Goal: Task Accomplishment & Management: Complete application form

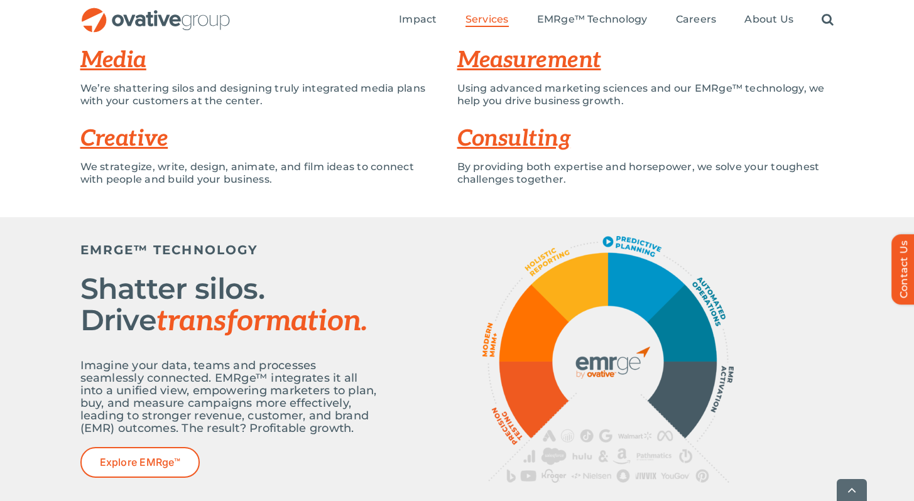
scroll to position [310, 0]
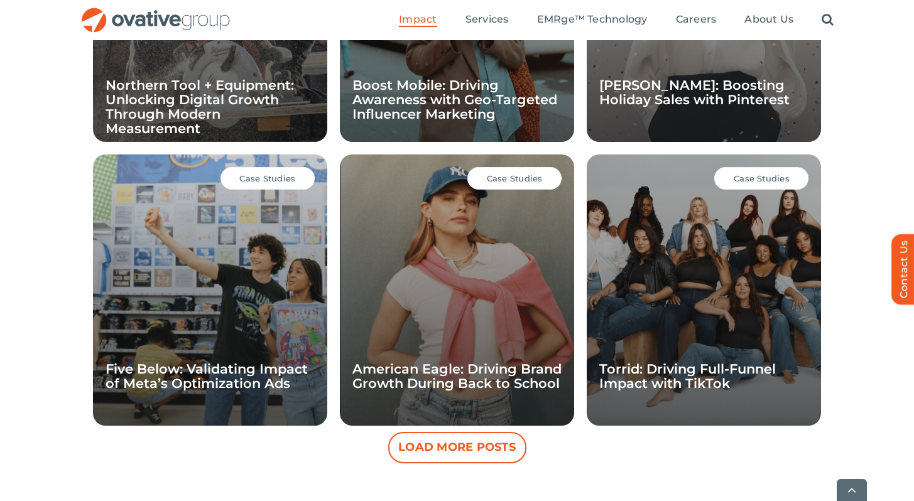
scroll to position [1095, 0]
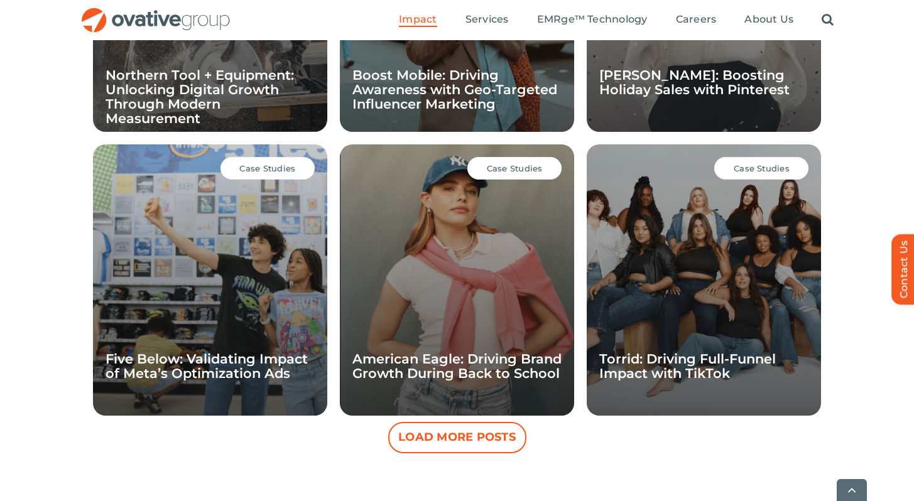
click at [526, 173] on div "Case Studies" at bounding box center [514, 168] width 94 height 23
click at [516, 170] on span "Case Studies" at bounding box center [515, 168] width 56 height 10
click at [460, 192] on div "Case Studies American Eagle: Driving Brand Growth During Back to School" at bounding box center [457, 279] width 234 height 271
click at [443, 235] on div "Case Studies American Eagle: Driving Brand Growth During Back to School" at bounding box center [457, 279] width 234 height 271
click at [504, 156] on div "Case Studies American Eagle: Driving Brand Growth During Back to School" at bounding box center [457, 279] width 234 height 271
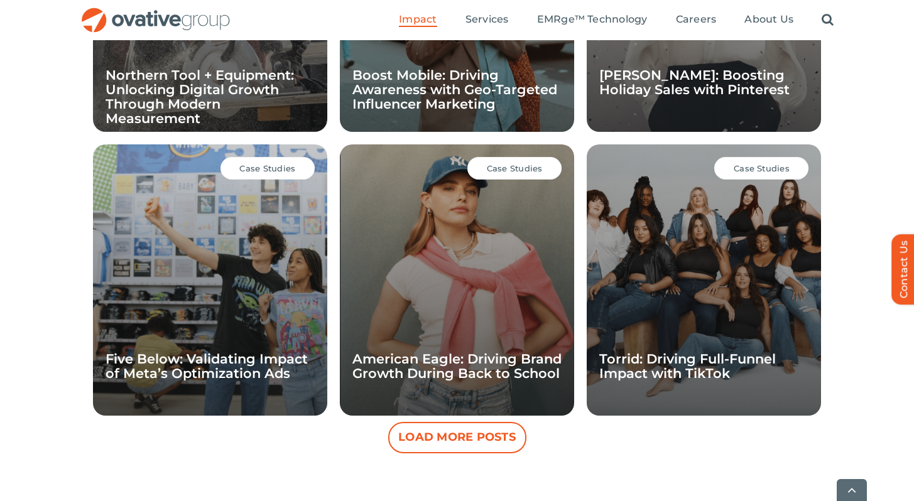
click at [465, 437] on button "Load More Posts" at bounding box center [457, 437] width 138 height 31
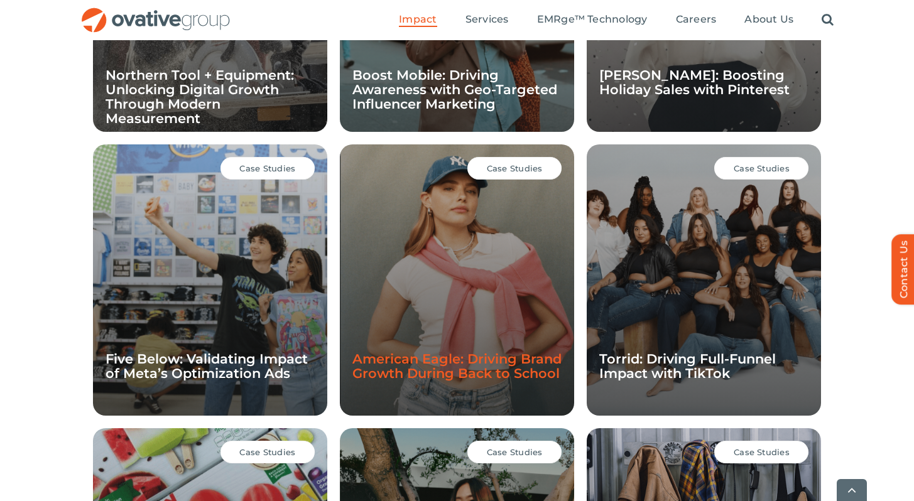
click at [472, 356] on link "American Eagle: Driving Brand Growth During Back to School" at bounding box center [456, 366] width 209 height 30
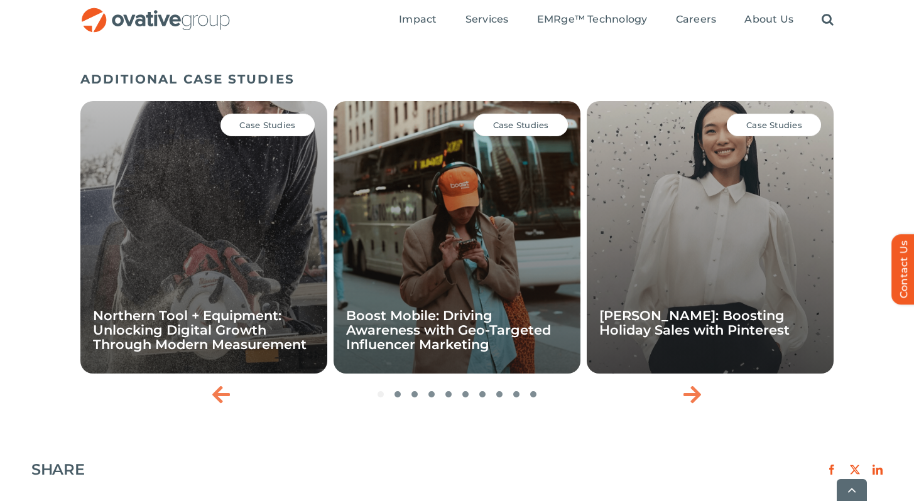
scroll to position [1781, 0]
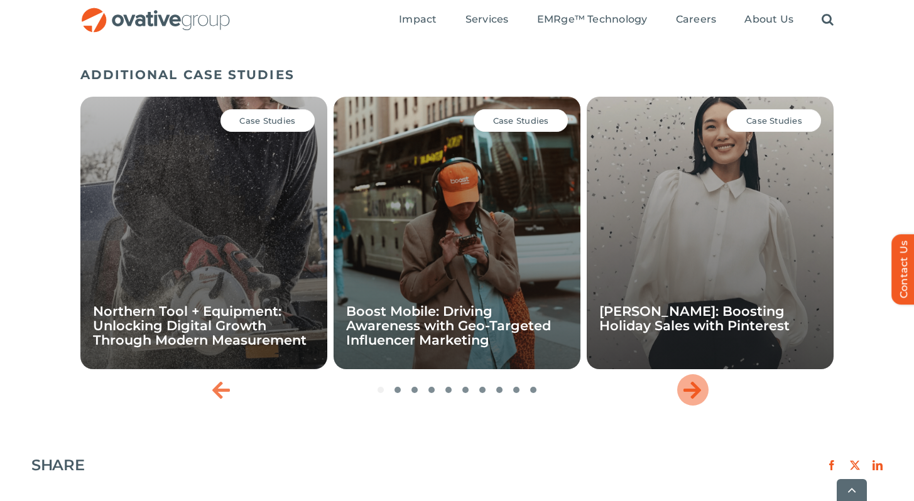
click at [688, 380] on icon "Next slide" at bounding box center [692, 390] width 18 height 20
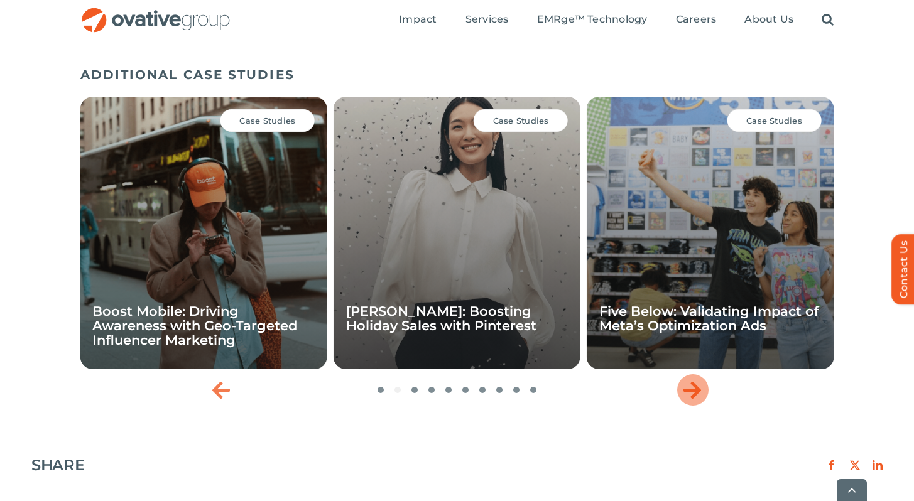
click at [688, 380] on icon "Next slide" at bounding box center [692, 390] width 18 height 20
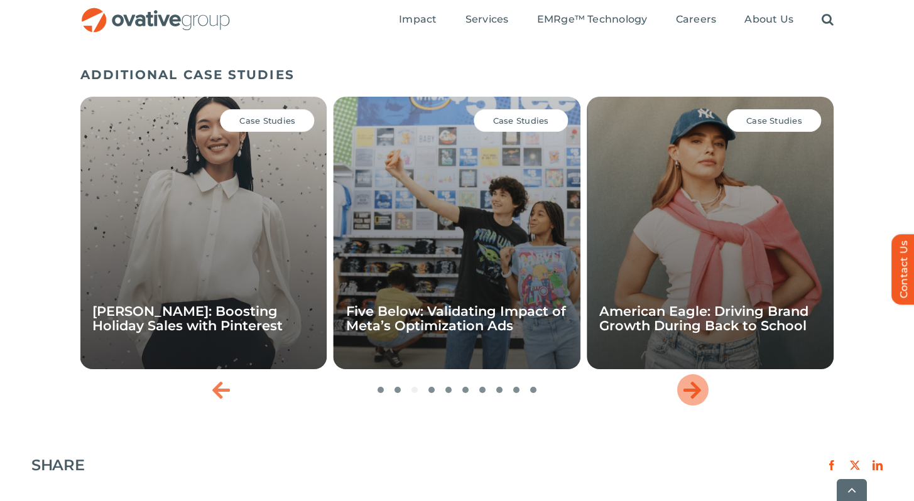
click at [688, 380] on icon "Next slide" at bounding box center [692, 390] width 18 height 20
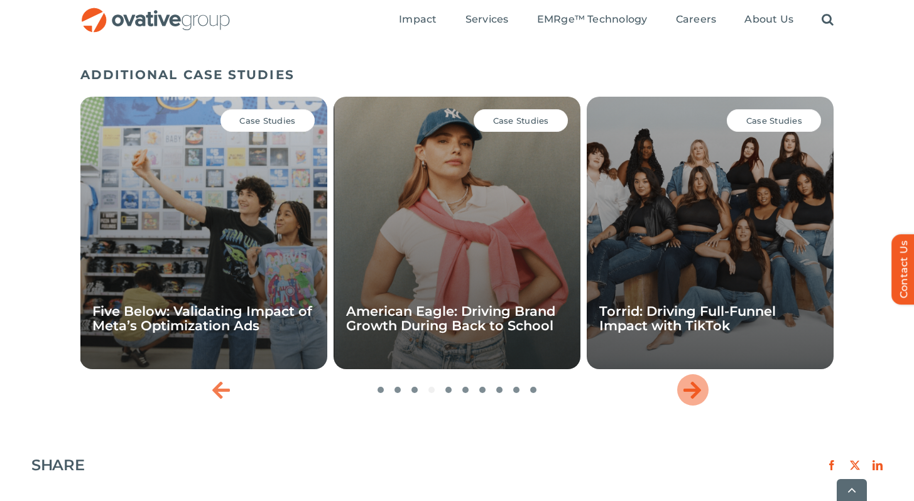
click at [688, 380] on icon "Next slide" at bounding box center [692, 390] width 18 height 20
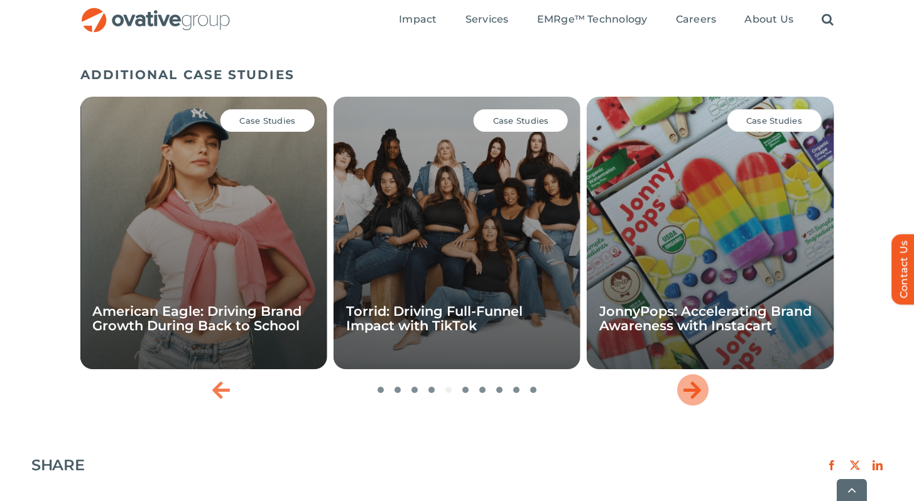
click at [688, 380] on icon "Next slide" at bounding box center [692, 390] width 18 height 20
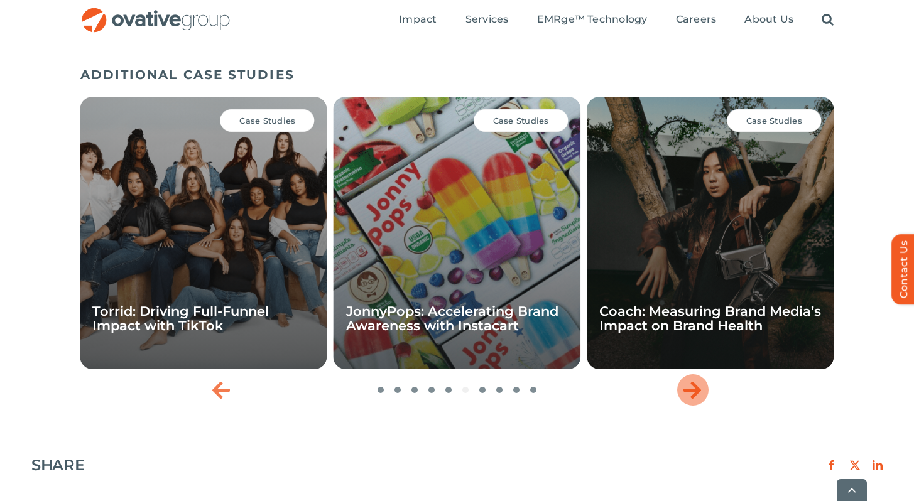
click at [688, 380] on icon "Next slide" at bounding box center [692, 390] width 18 height 20
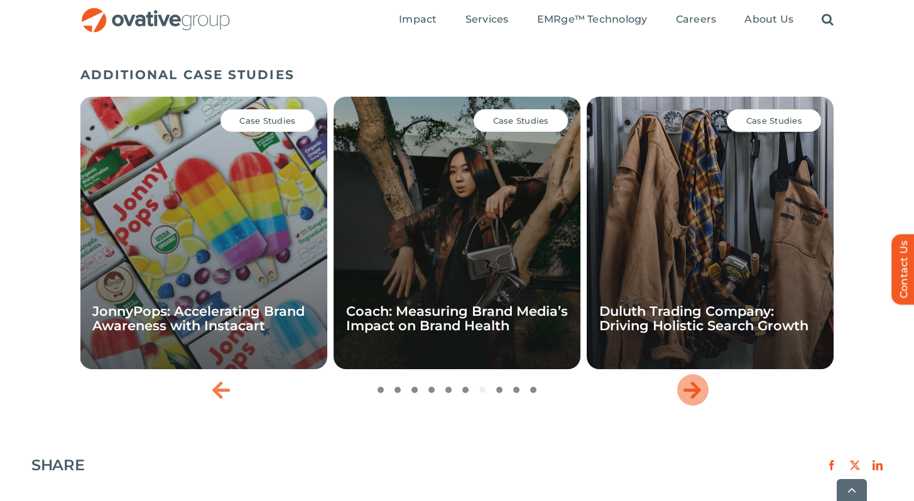
click at [688, 380] on icon "Next slide" at bounding box center [692, 390] width 18 height 20
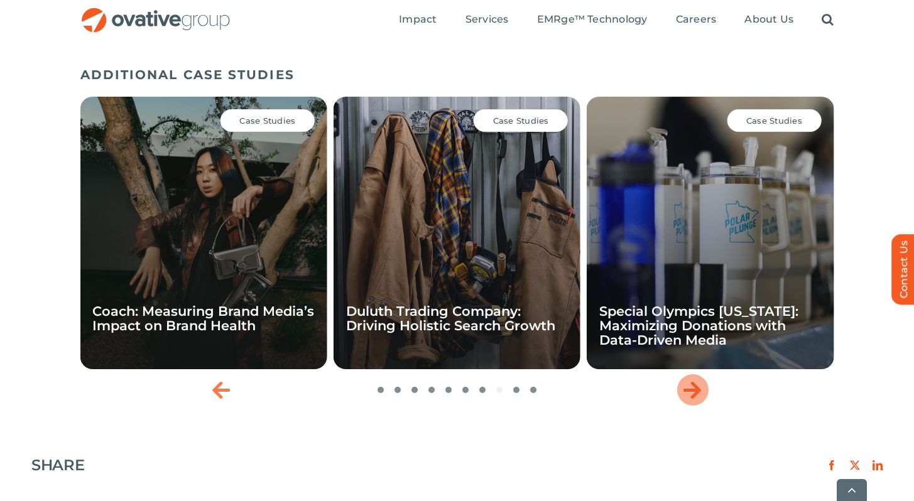
click at [687, 380] on icon "Next slide" at bounding box center [692, 390] width 18 height 20
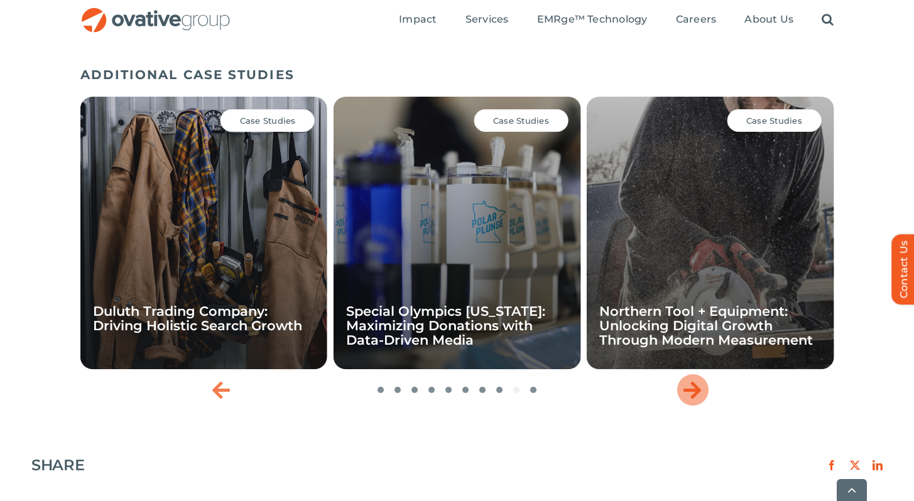
click at [687, 380] on icon "Next slide" at bounding box center [692, 390] width 18 height 20
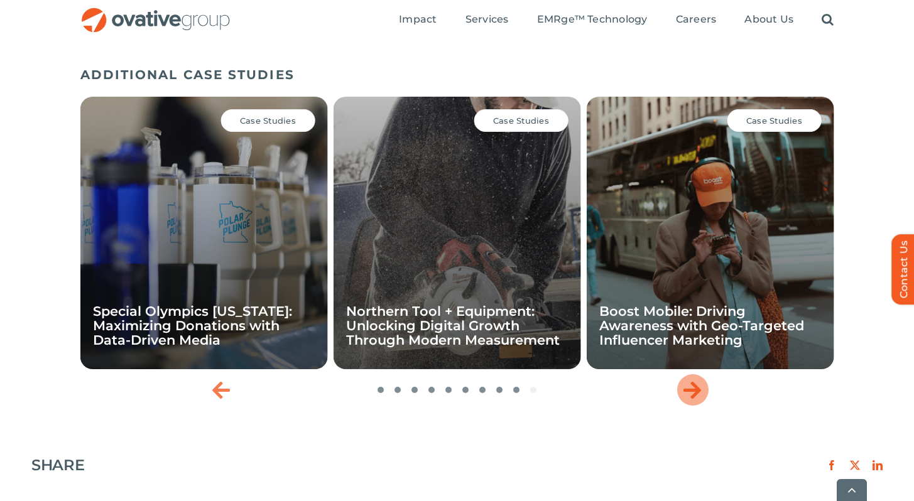
click at [687, 380] on icon "Next slide" at bounding box center [692, 390] width 18 height 20
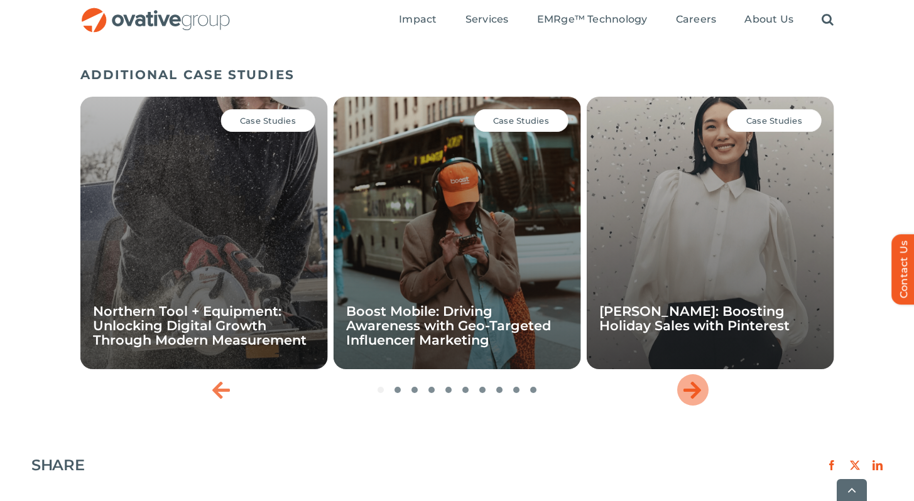
click at [687, 380] on icon "Next slide" at bounding box center [692, 390] width 18 height 20
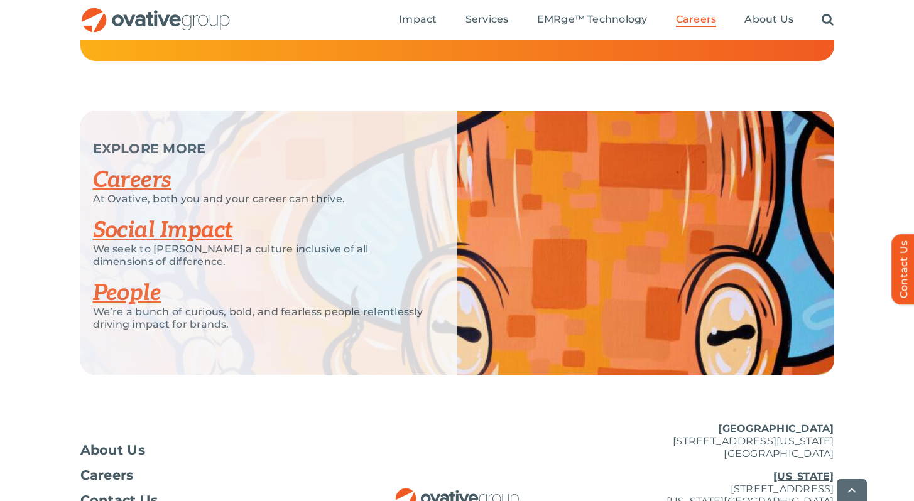
scroll to position [3034, 0]
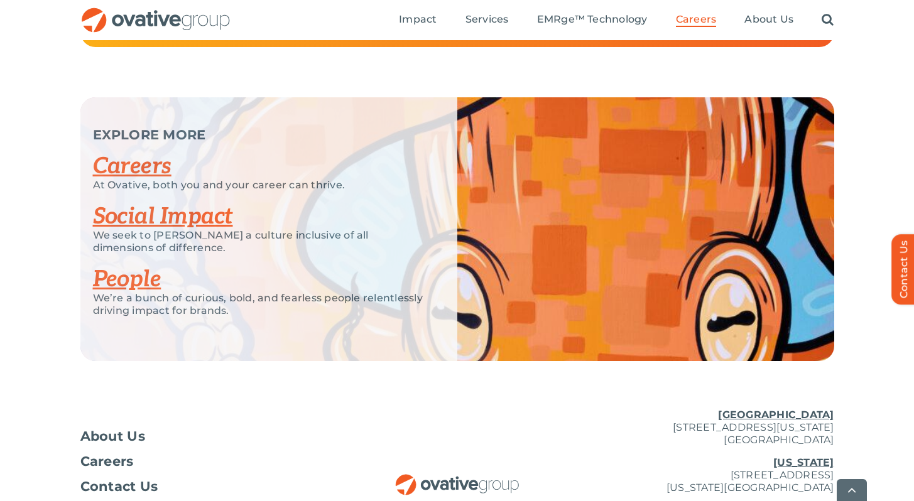
click at [150, 180] on link "Careers" at bounding box center [132, 167] width 79 height 28
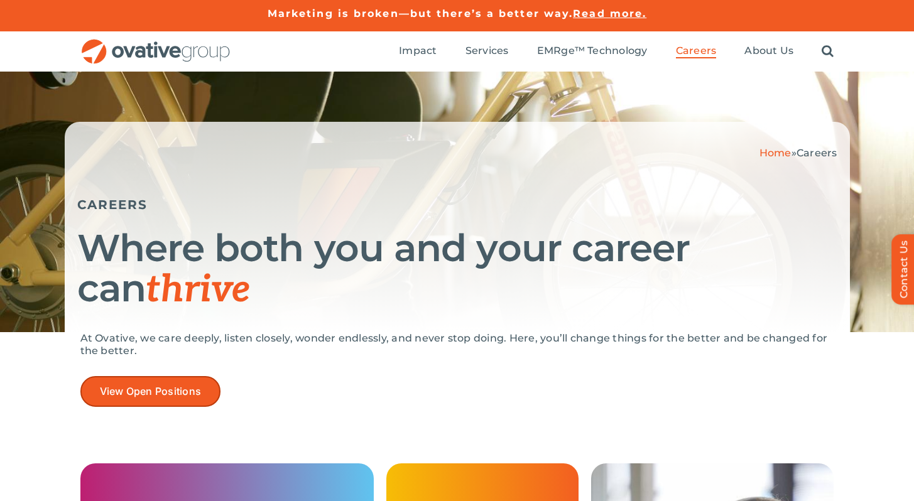
click at [187, 388] on span "View Open Positions" at bounding box center [151, 392] width 102 height 12
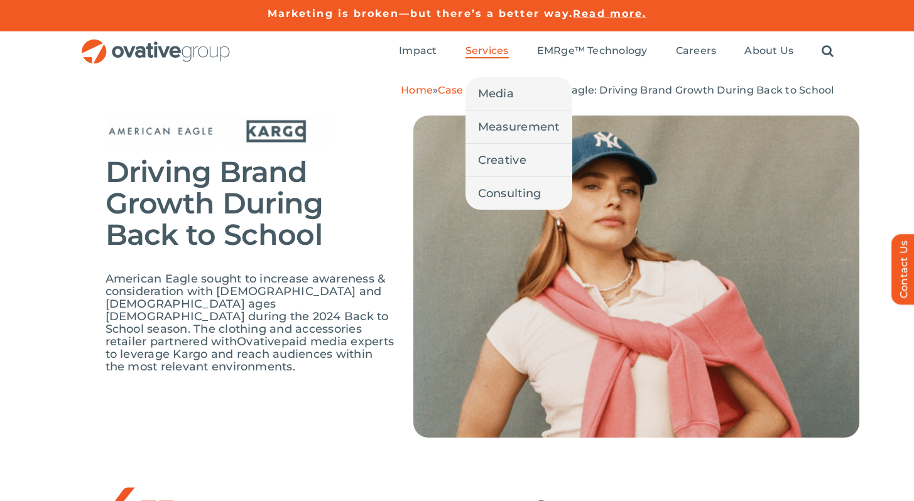
click at [500, 53] on span "Services" at bounding box center [486, 51] width 43 height 13
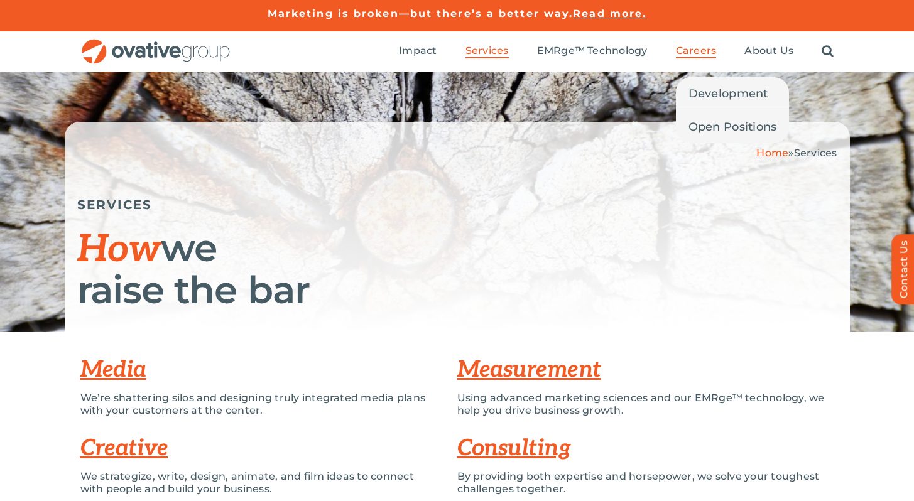
click at [705, 55] on span "Careers" at bounding box center [696, 51] width 41 height 13
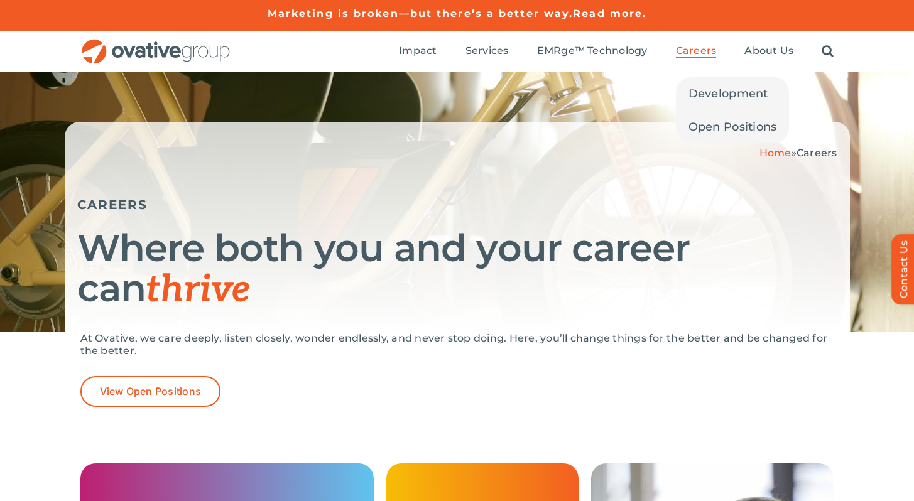
click at [694, 58] on link "Careers" at bounding box center [696, 52] width 41 height 14
click at [720, 91] on span "Development" at bounding box center [728, 94] width 80 height 18
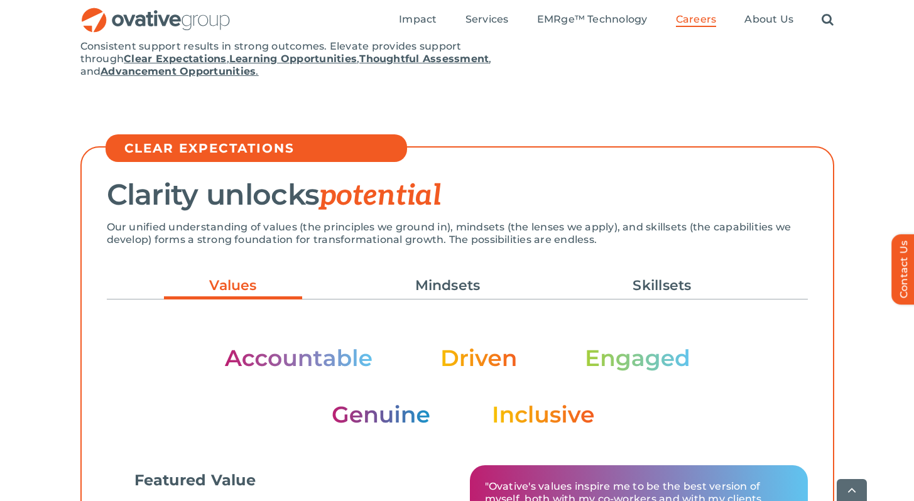
scroll to position [243, 0]
click at [638, 286] on link "Skillsets" at bounding box center [662, 285] width 138 height 21
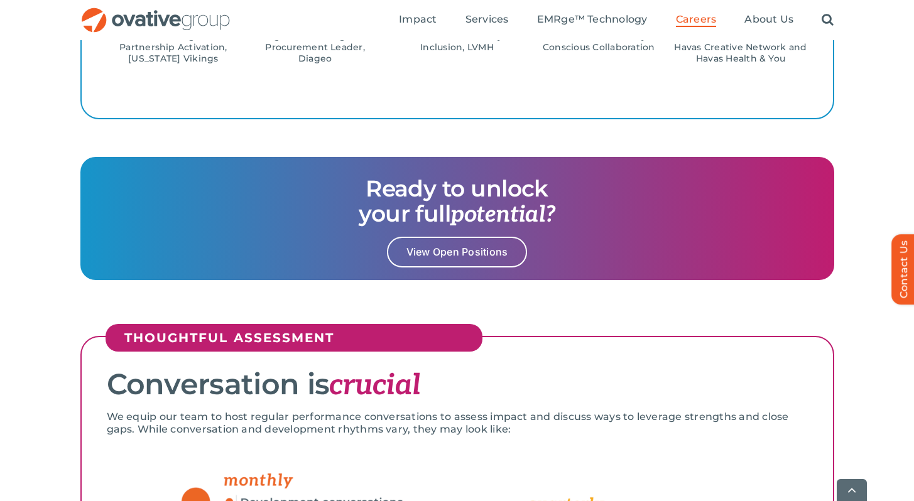
scroll to position [1616, 0]
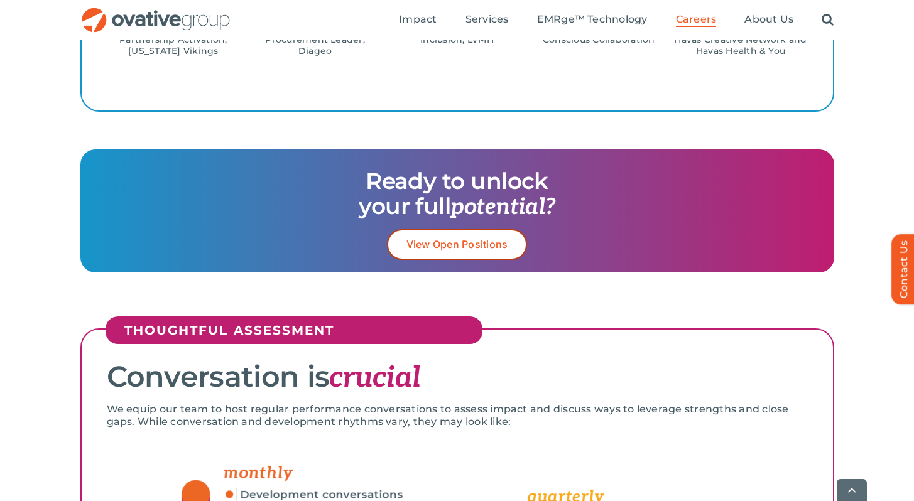
click at [498, 239] on span "View Open Positions" at bounding box center [457, 245] width 102 height 12
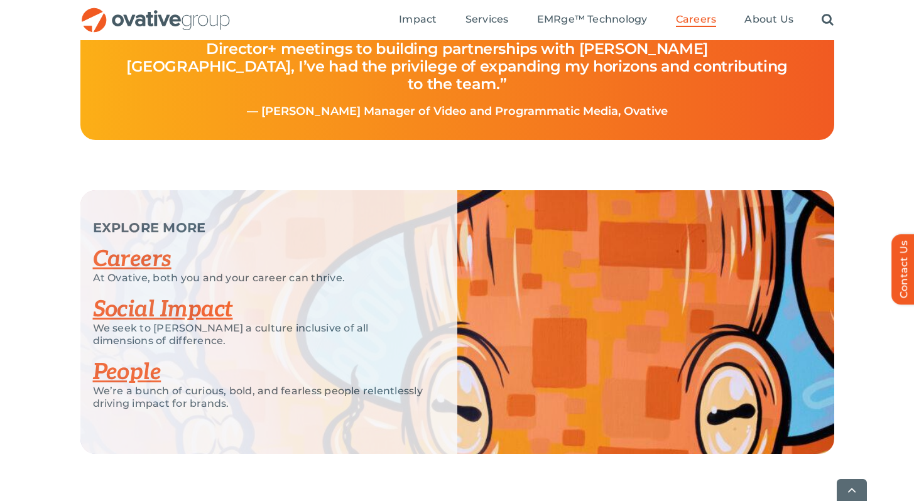
scroll to position [3260, 0]
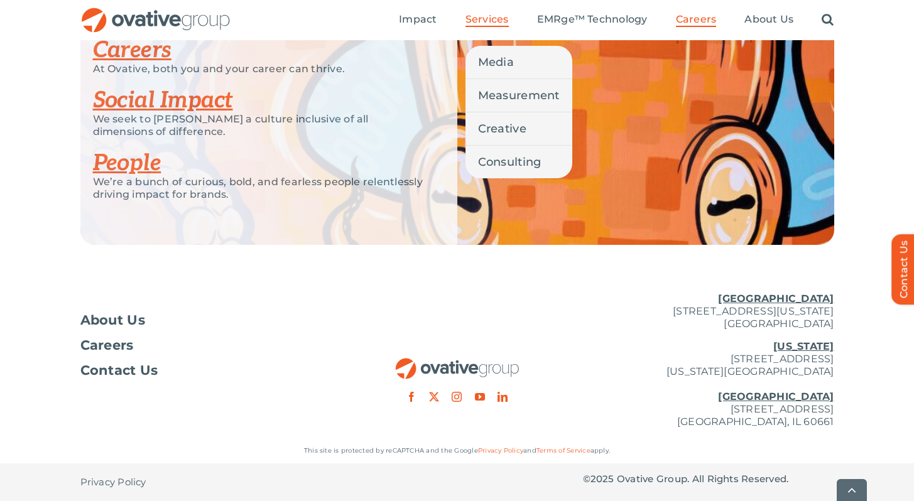
click at [476, 21] on span "Services" at bounding box center [486, 19] width 43 height 13
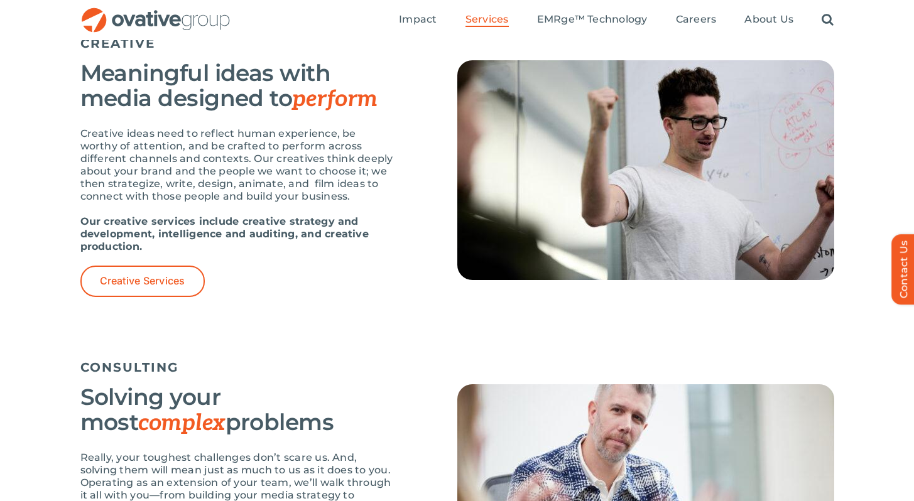
scroll to position [1308, 0]
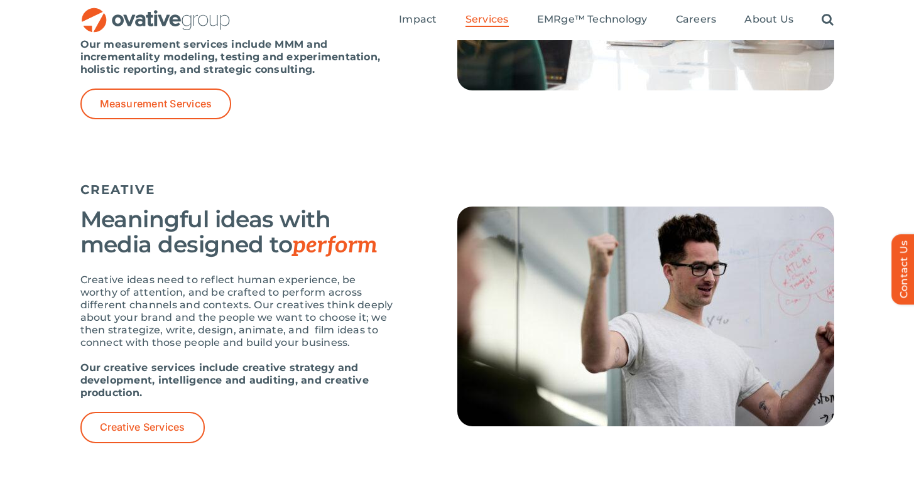
click at [754, 4] on ul "Impact Expert Insights Case Studies Awards & Press Services Media Measurement C…" at bounding box center [616, 20] width 435 height 40
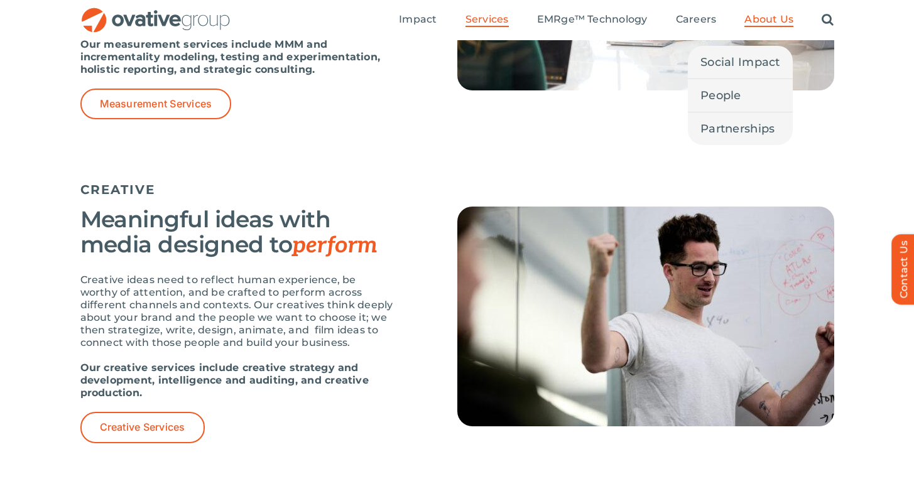
click at [754, 18] on span "About Us" at bounding box center [768, 19] width 49 height 13
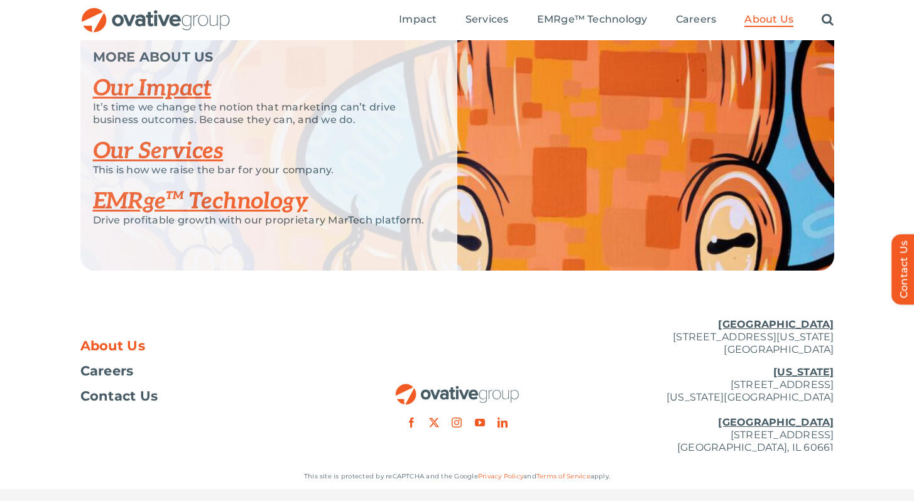
scroll to position [2662, 0]
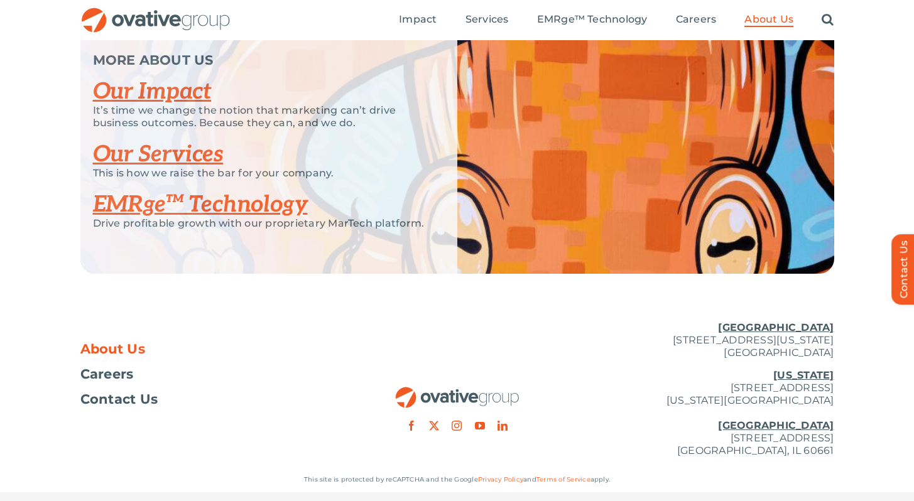
click at [784, 402] on div "[GEOGRAPHIC_DATA] [STREET_ADDRESS][GEOGRAPHIC_DATA][US_STATE][US_STATE][STREET_…" at bounding box center [708, 390] width 251 height 156
click at [779, 359] on p "[GEOGRAPHIC_DATA] [STREET_ADDRESS][US_STATE]" at bounding box center [708, 341] width 251 height 38
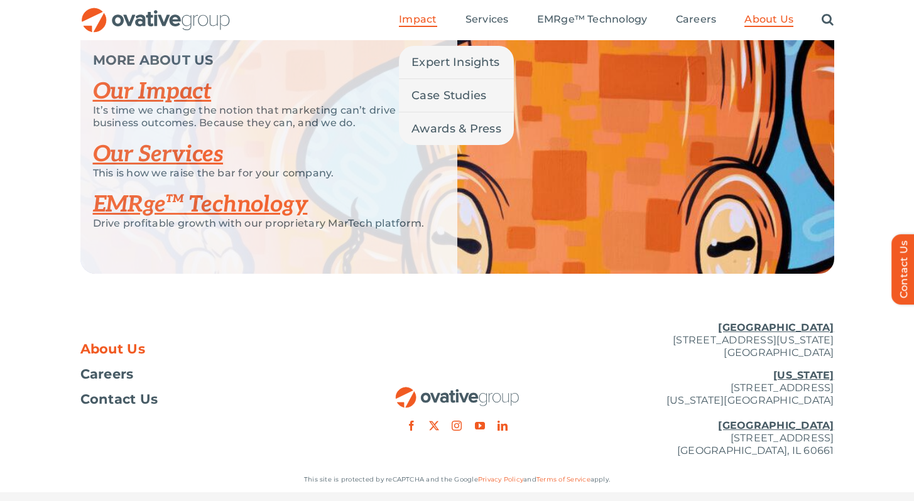
click at [433, 23] on span "Impact" at bounding box center [418, 19] width 38 height 13
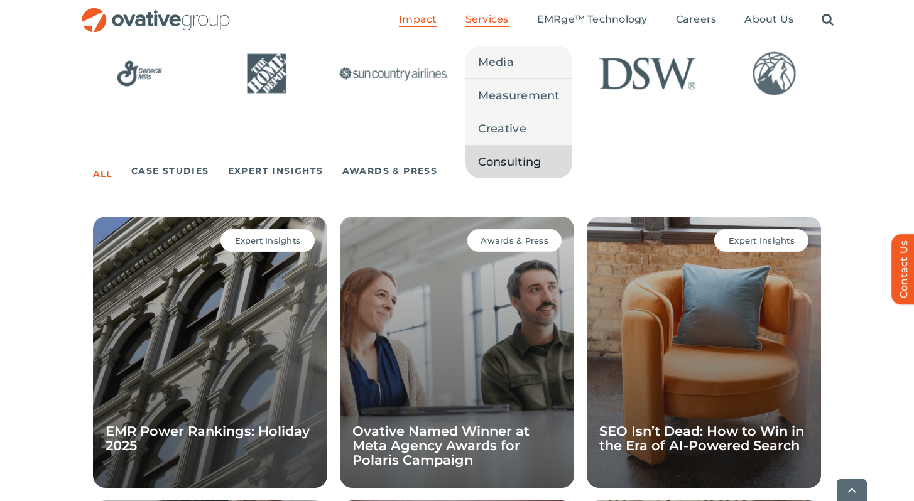
scroll to position [778, 0]
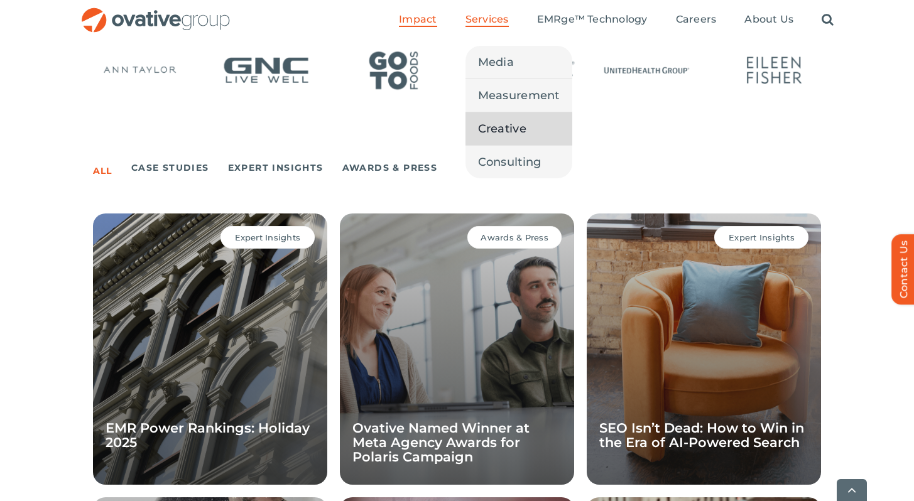
click at [500, 131] on span "Creative" at bounding box center [502, 129] width 48 height 18
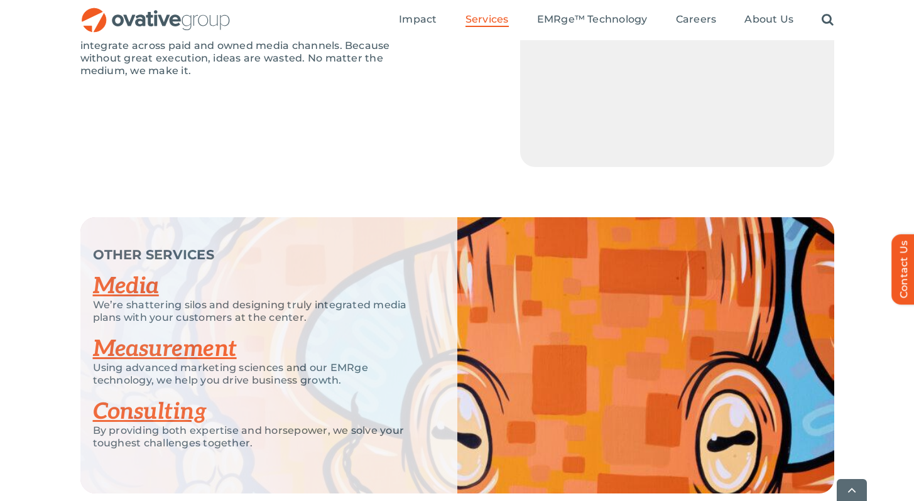
scroll to position [1760, 0]
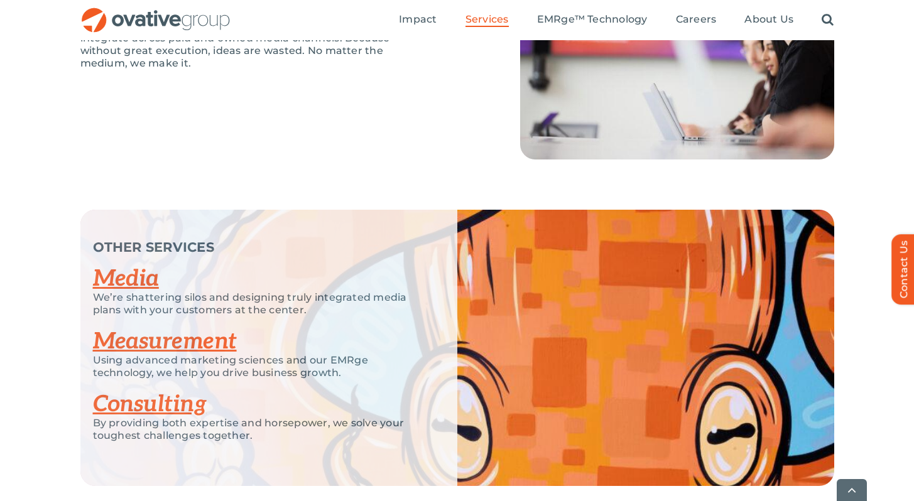
click at [144, 288] on link "Media" at bounding box center [126, 279] width 66 height 28
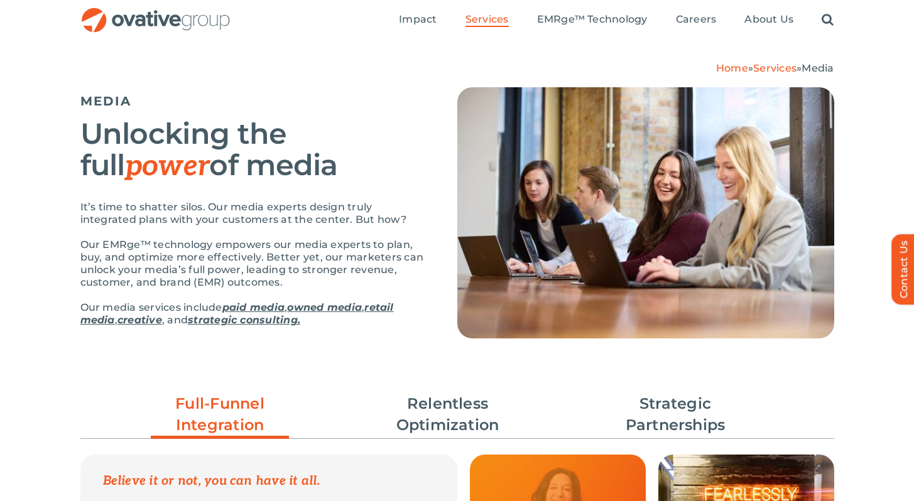
scroll to position [156, 0]
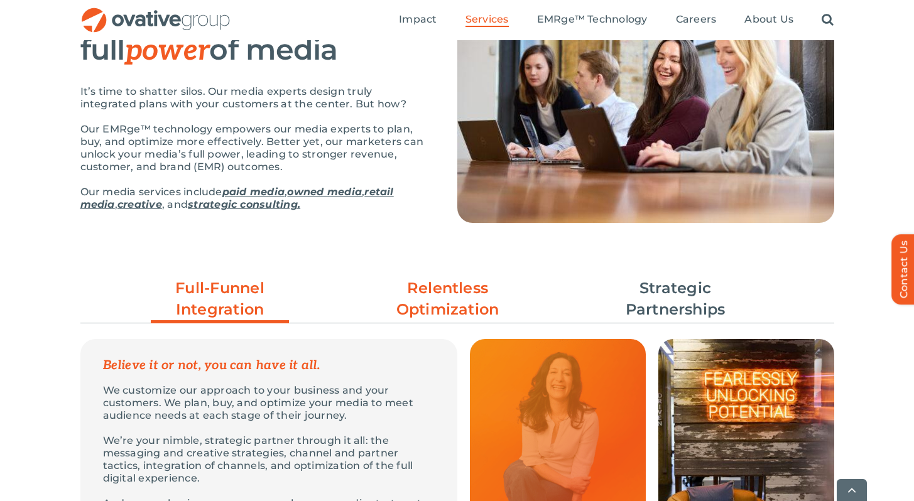
click at [439, 308] on link "Relentless Optimization" at bounding box center [448, 299] width 138 height 43
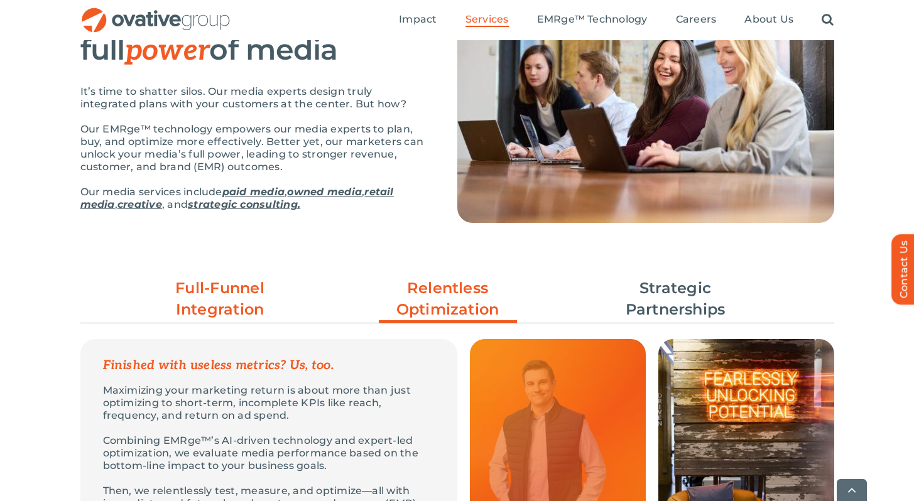
click at [256, 308] on link "Full-Funnel Integration" at bounding box center [220, 299] width 138 height 43
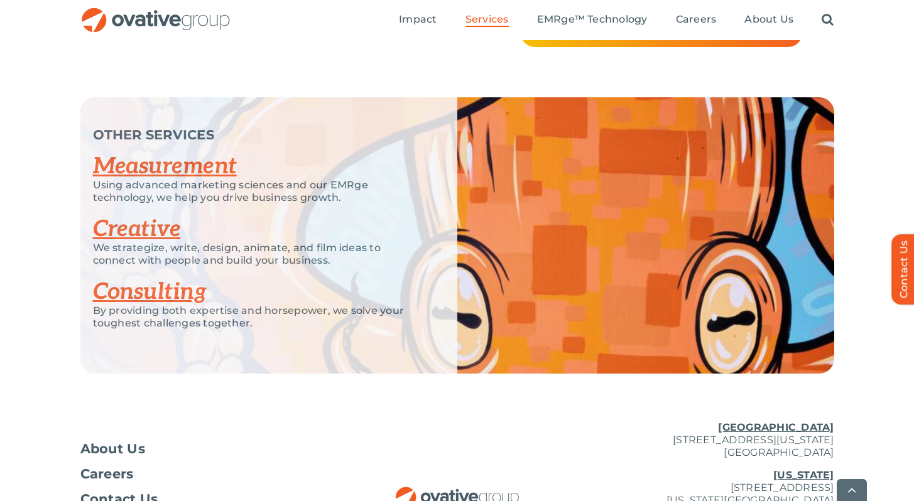
scroll to position [2809, 0]
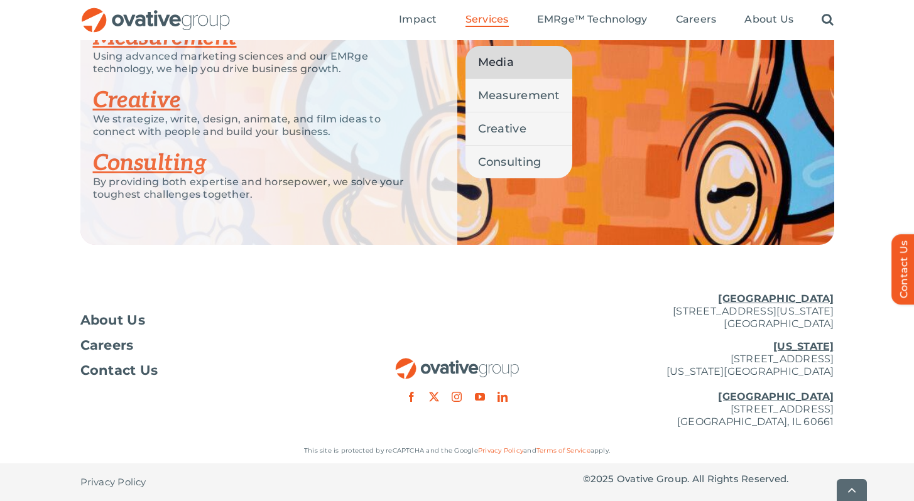
click at [497, 23] on span "Services" at bounding box center [486, 19] width 43 height 13
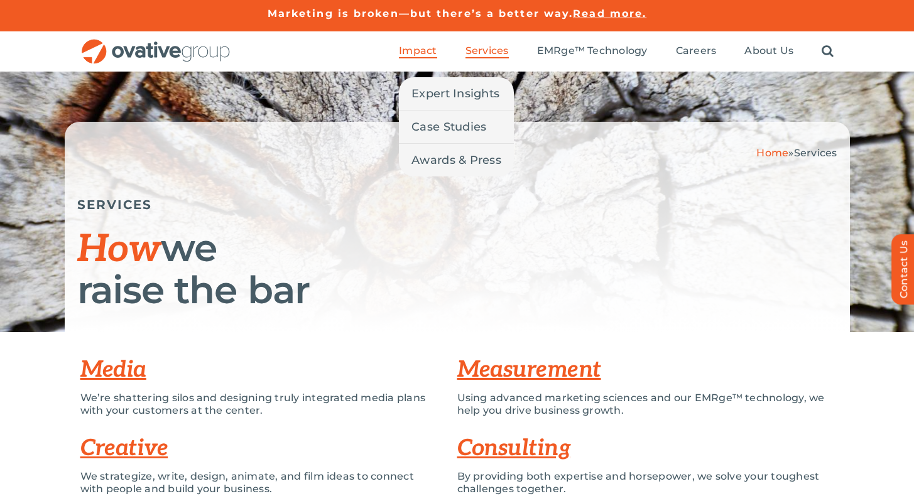
click at [414, 46] on span "Impact" at bounding box center [418, 51] width 38 height 13
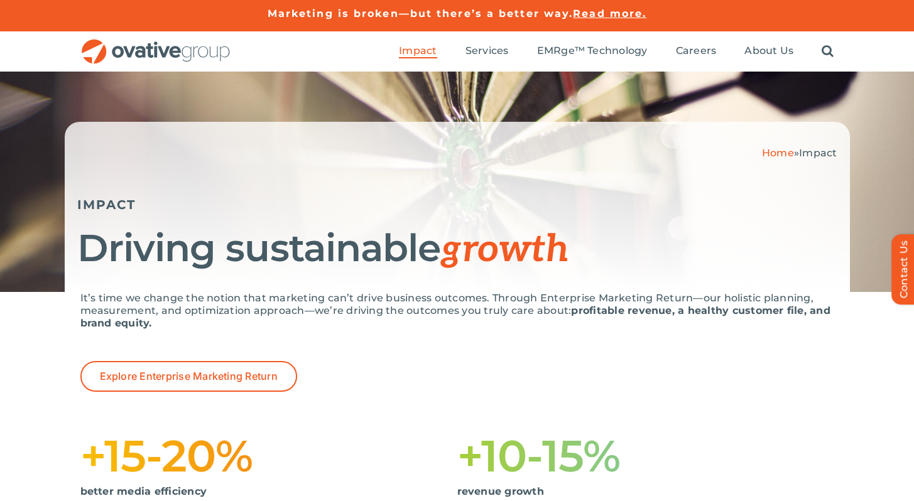
click at [599, 14] on span "Read more." at bounding box center [609, 14] width 73 height 12
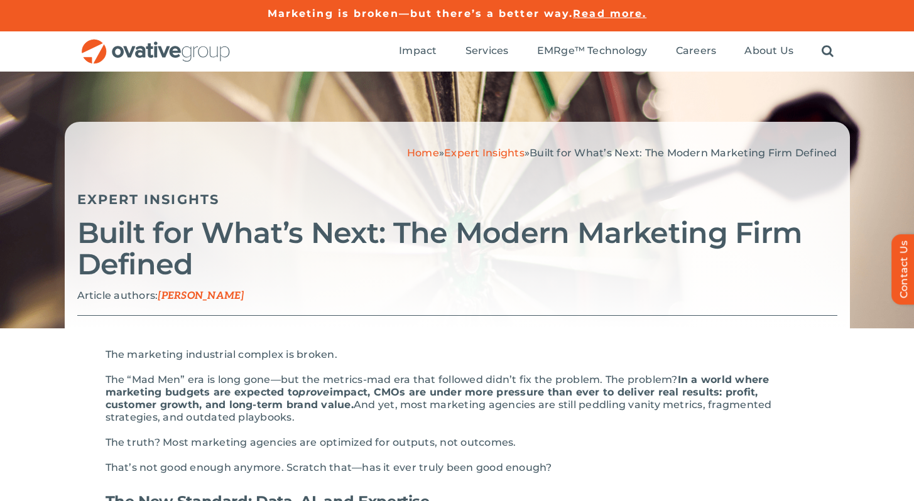
click at [611, 41] on ul "Impact Expert Insights Case Studies Awards & Press Services Media Measurement C…" at bounding box center [616, 51] width 435 height 40
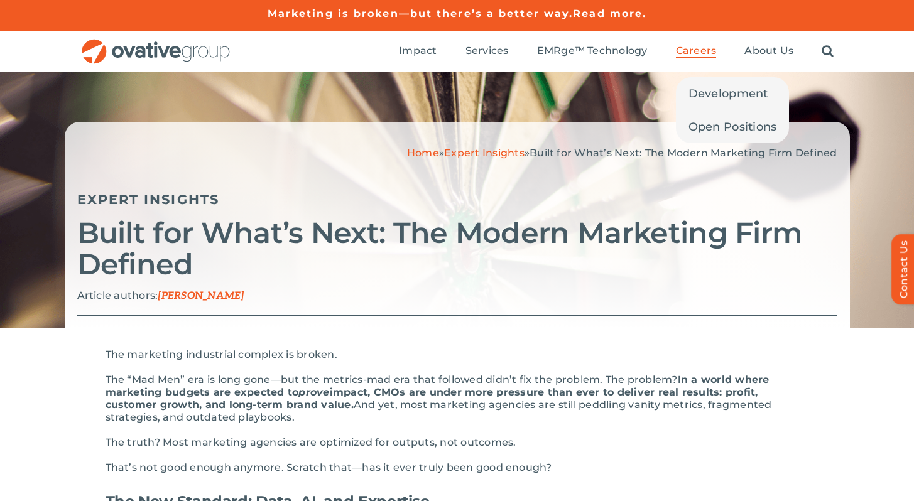
click at [687, 54] on span "Careers" at bounding box center [696, 51] width 41 height 13
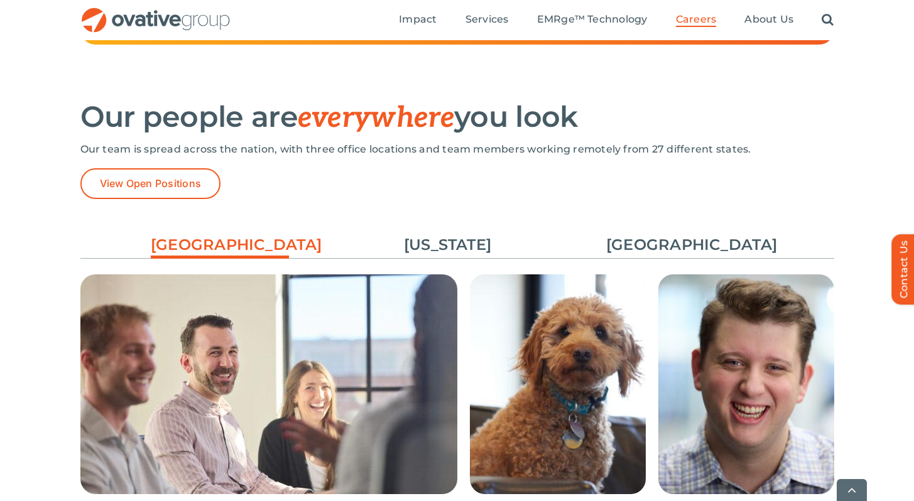
scroll to position [1835, 0]
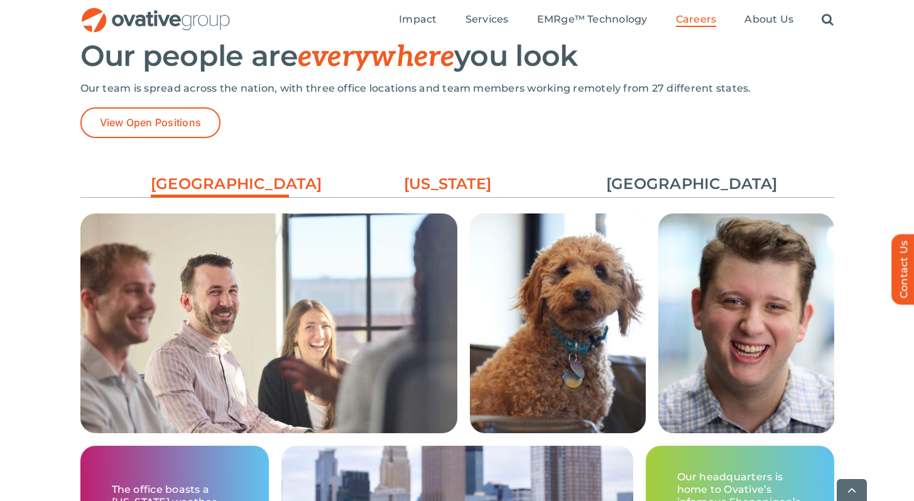
click at [484, 190] on link "[US_STATE]" at bounding box center [448, 183] width 138 height 21
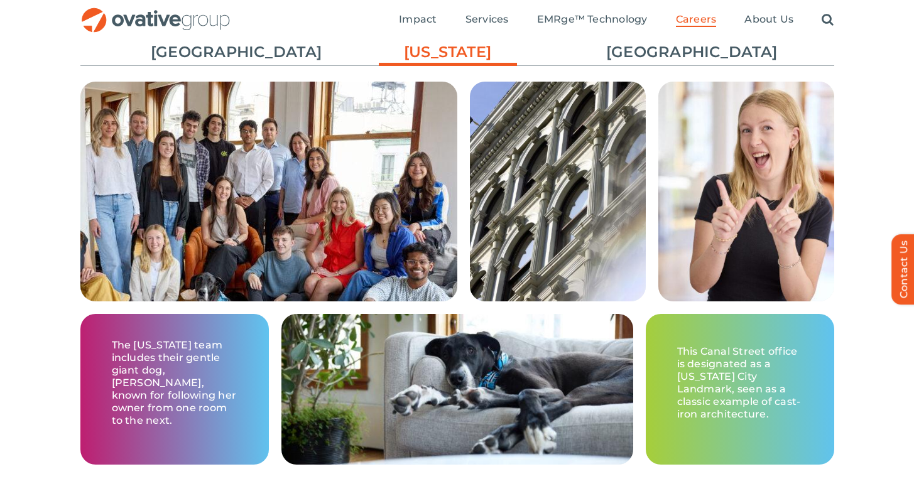
scroll to position [1966, 0]
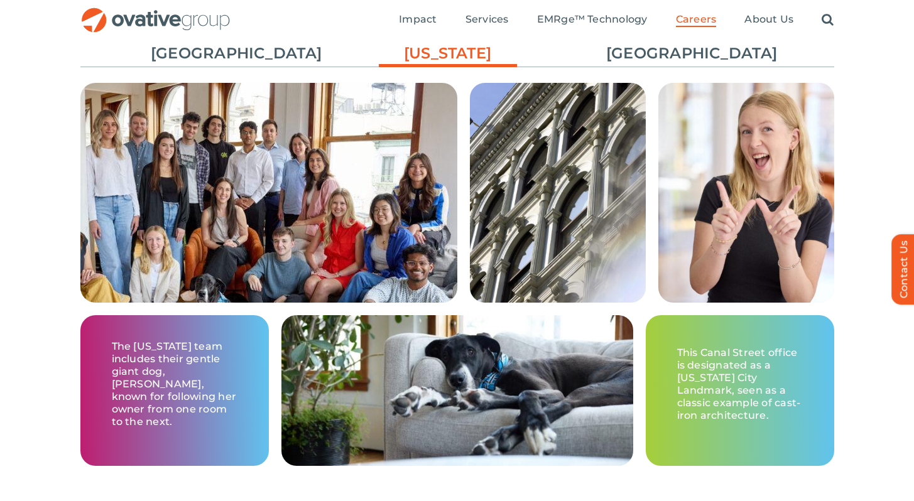
click at [705, 371] on p "This Canal Street office is designated as a [US_STATE] City Landmark, seen as a…" at bounding box center [740, 384] width 126 height 75
click at [679, 46] on link "[GEOGRAPHIC_DATA]" at bounding box center [675, 53] width 138 height 21
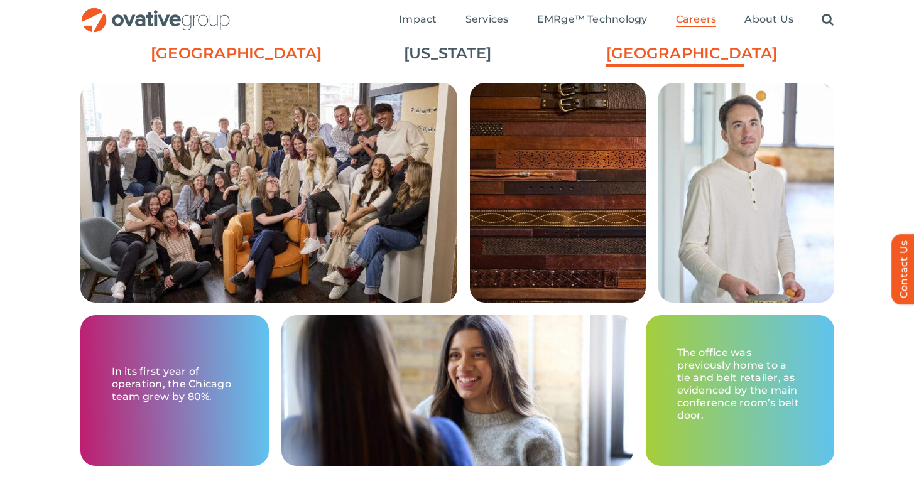
click at [275, 55] on link "[GEOGRAPHIC_DATA]" at bounding box center [220, 53] width 138 height 21
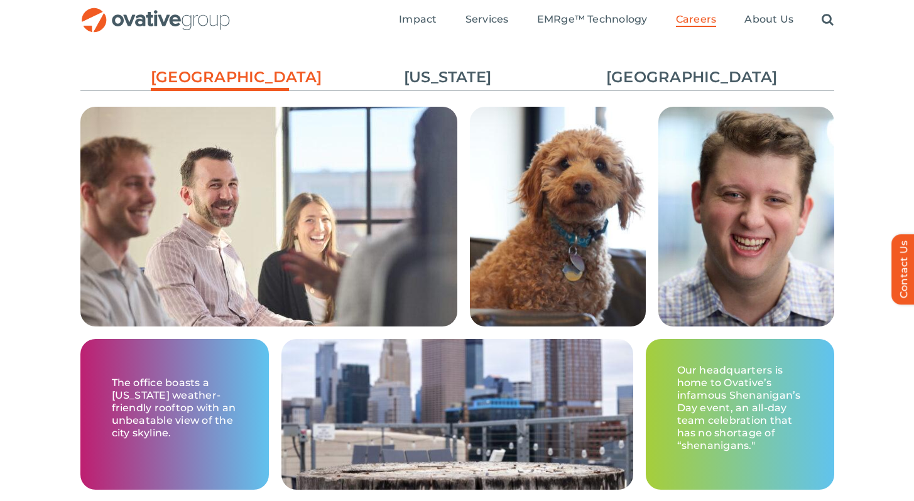
scroll to position [1942, 0]
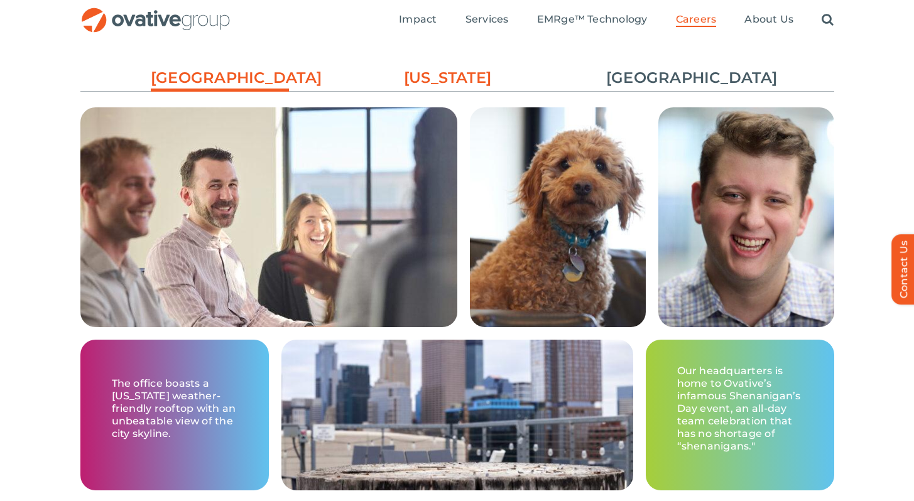
click at [448, 85] on link "[US_STATE]" at bounding box center [448, 77] width 138 height 21
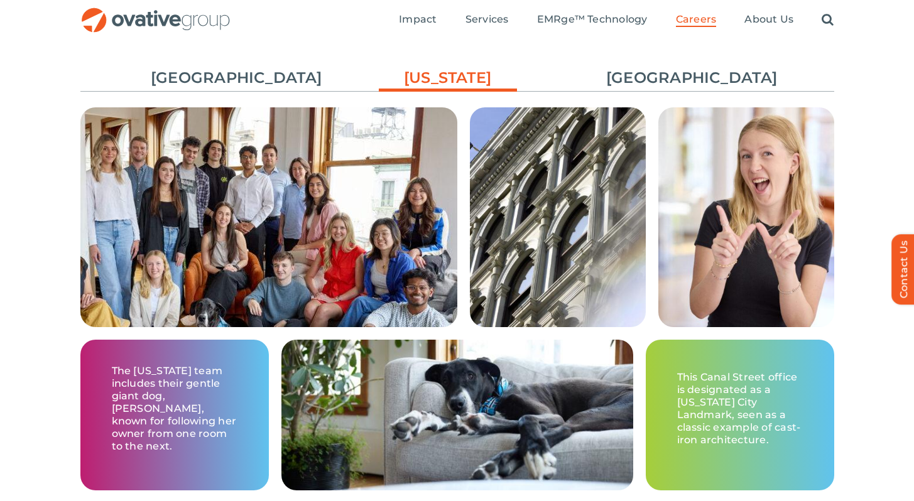
click at [407, 211] on img at bounding box center [268, 254] width 377 height 294
click at [749, 358] on div "This Canal Street office is designated as a [US_STATE] City Landmark, seen as a…" at bounding box center [740, 415] width 188 height 151
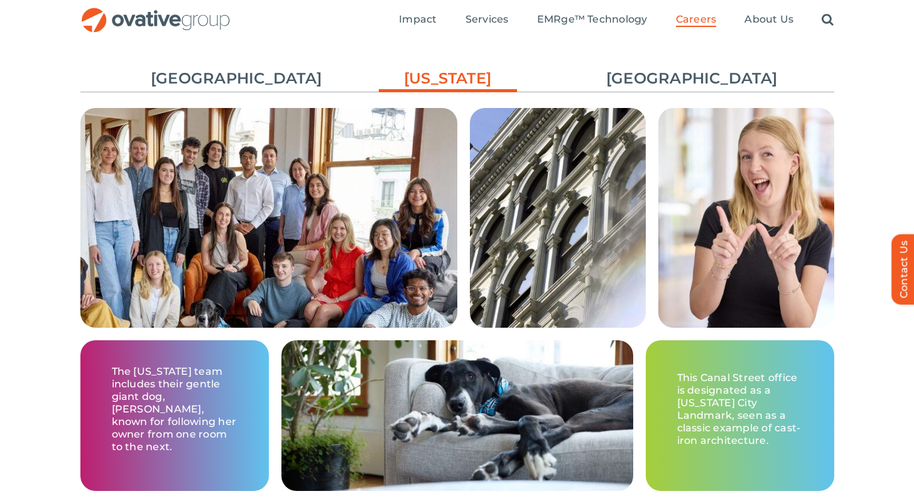
scroll to position [1940, 0]
